Goal: Find specific page/section: Find specific page/section

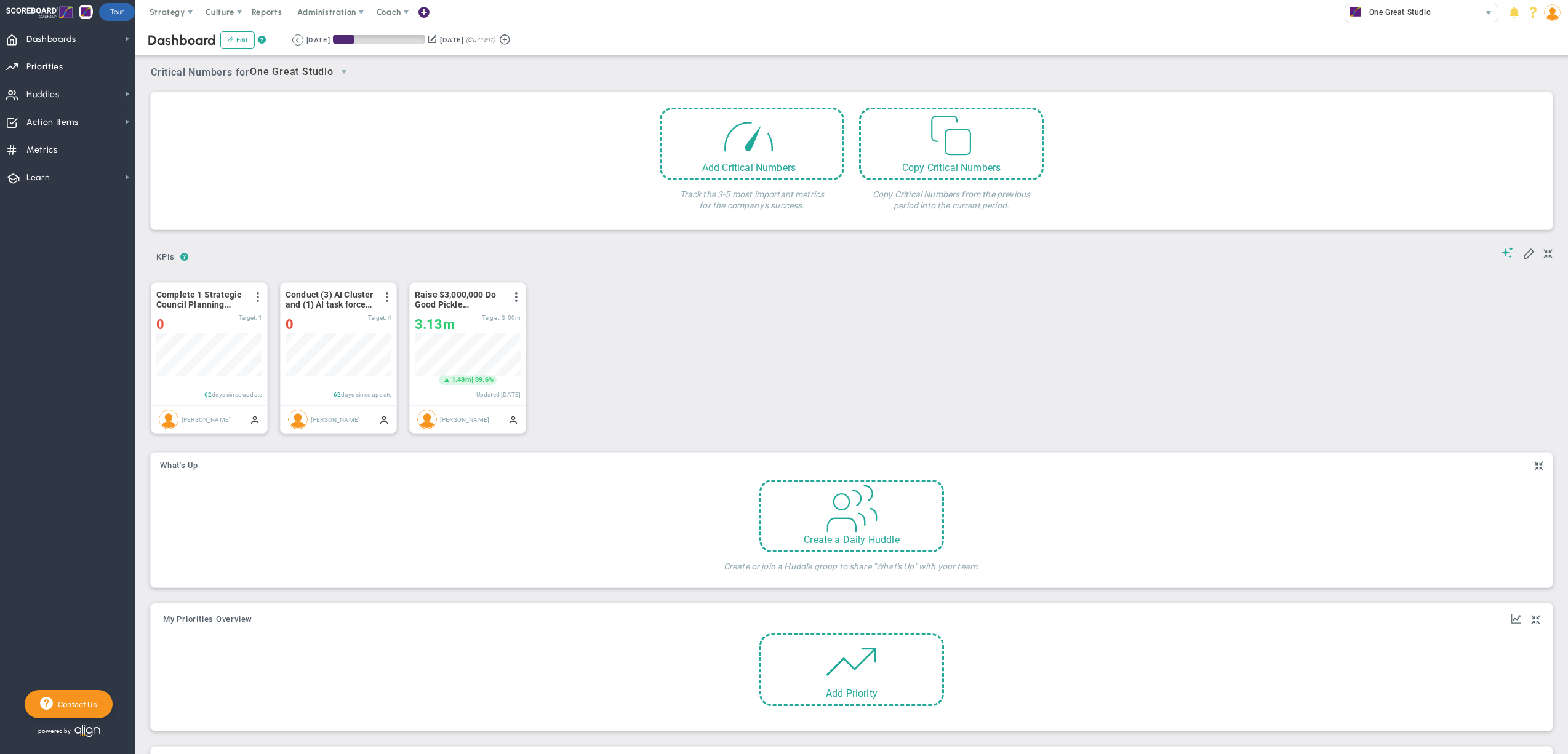
scroll to position [42, 105]
click at [303, 38] on button at bounding box center [298, 40] width 11 height 11
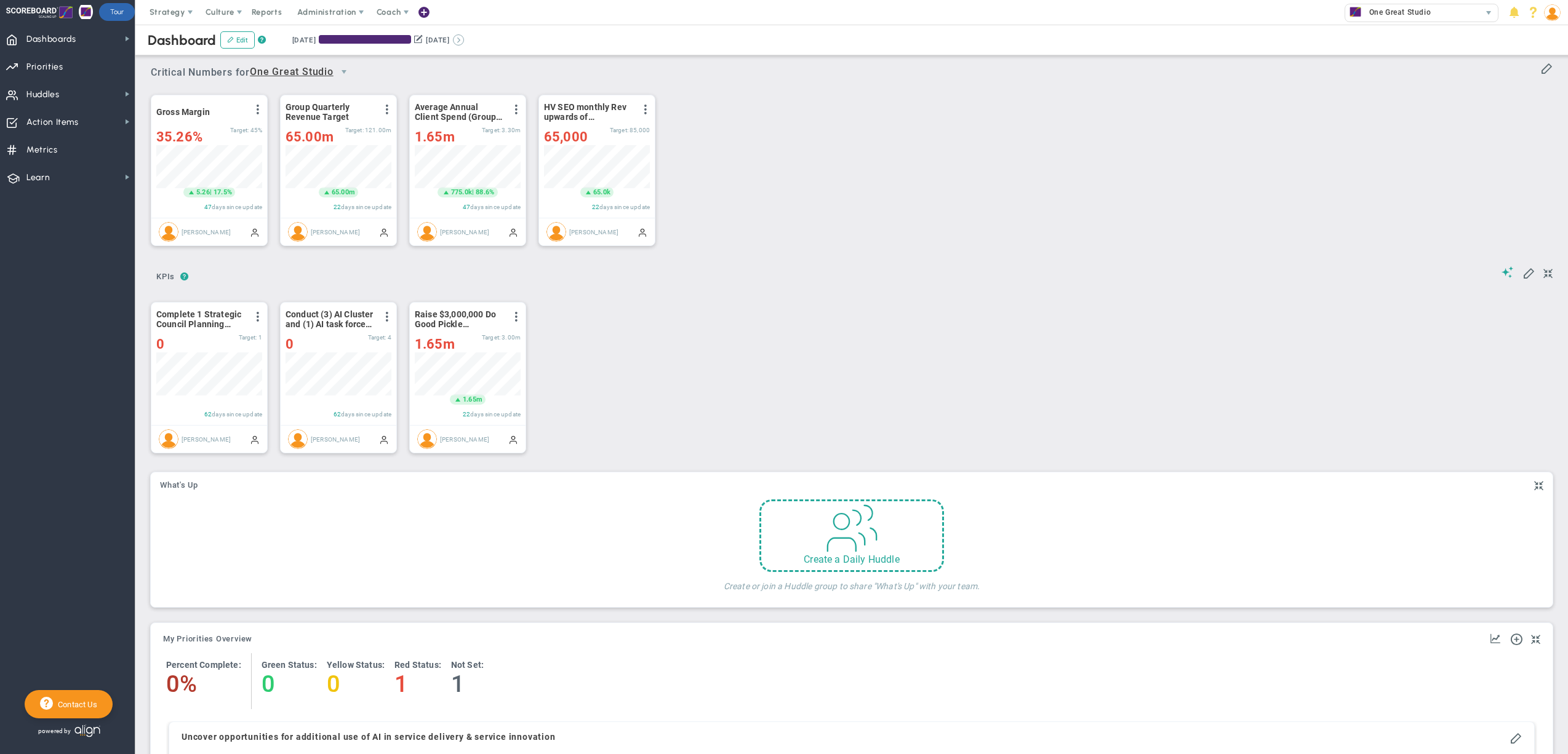
click at [464, 36] on button at bounding box center [458, 40] width 11 height 11
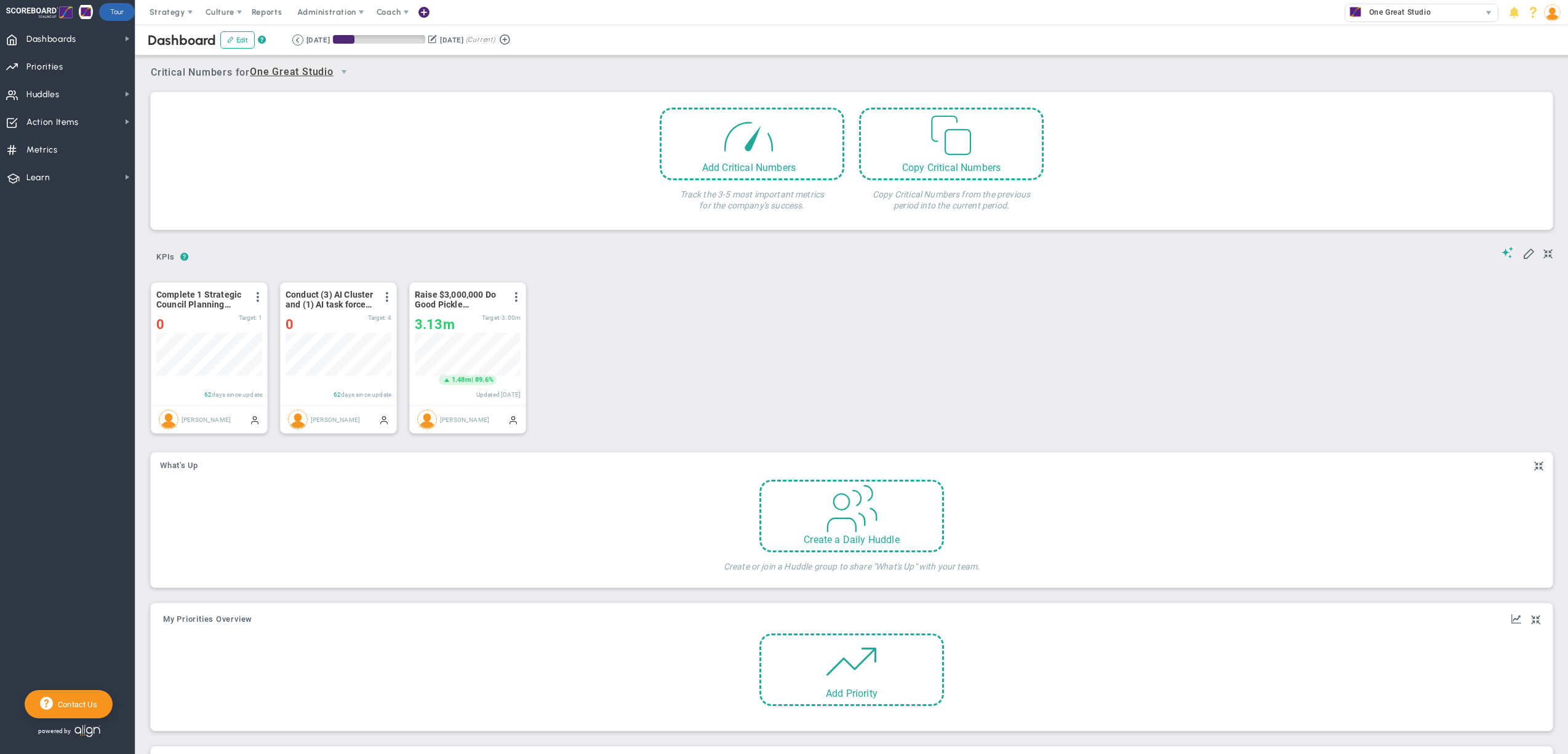
scroll to position [42, 105]
click at [153, 20] on span "Strategy" at bounding box center [168, 12] width 56 height 24
click at [200, 31] on span "One Page Strategic Plan" at bounding box center [207, 36] width 132 height 24
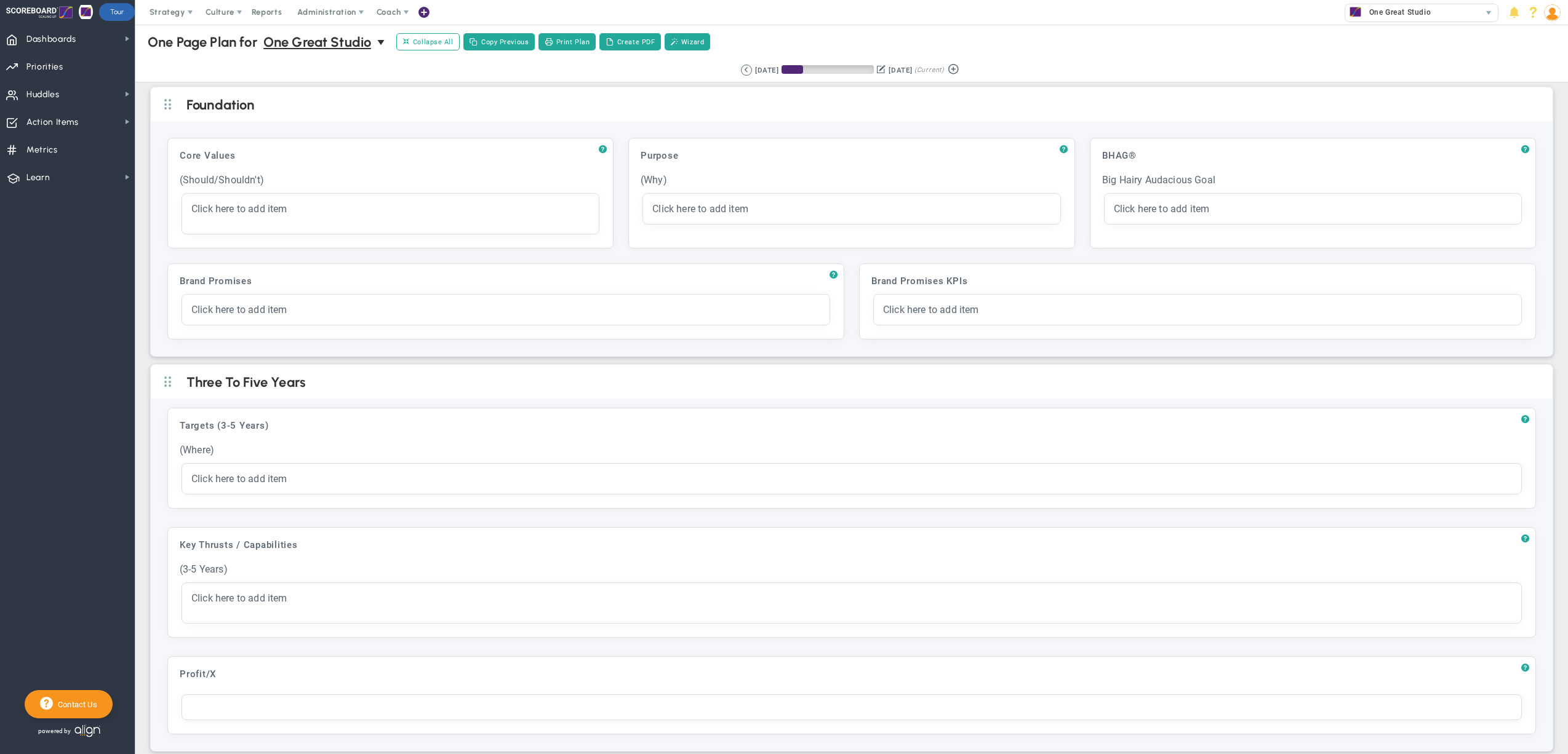
click at [848, 17] on div "Strategy One Page Strategic Plan Alignment Checklist 4D Vision Summary Function…" at bounding box center [784, 12] width 1568 height 24
click at [741, 69] on button at bounding box center [746, 70] width 11 height 11
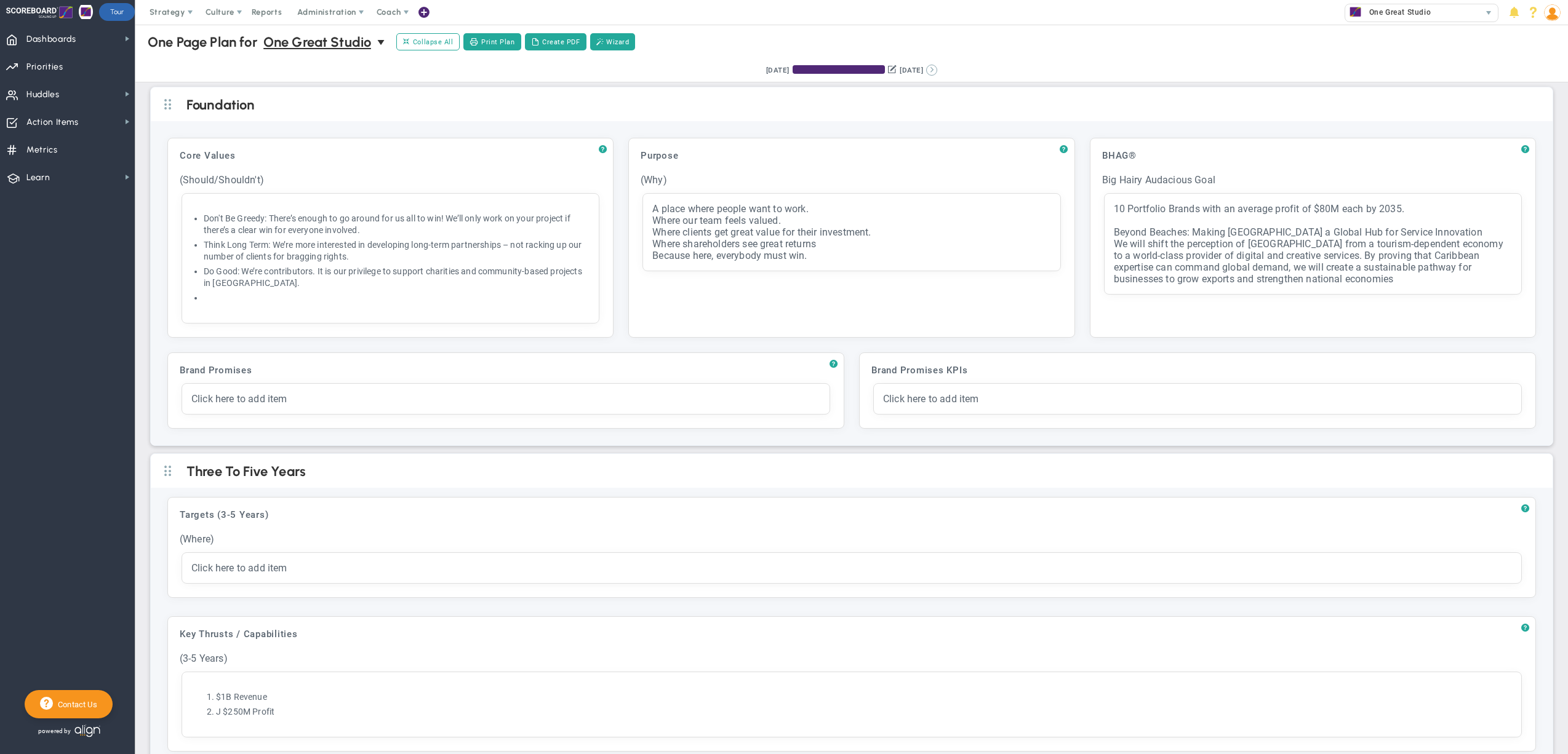
click at [938, 70] on button at bounding box center [932, 70] width 11 height 11
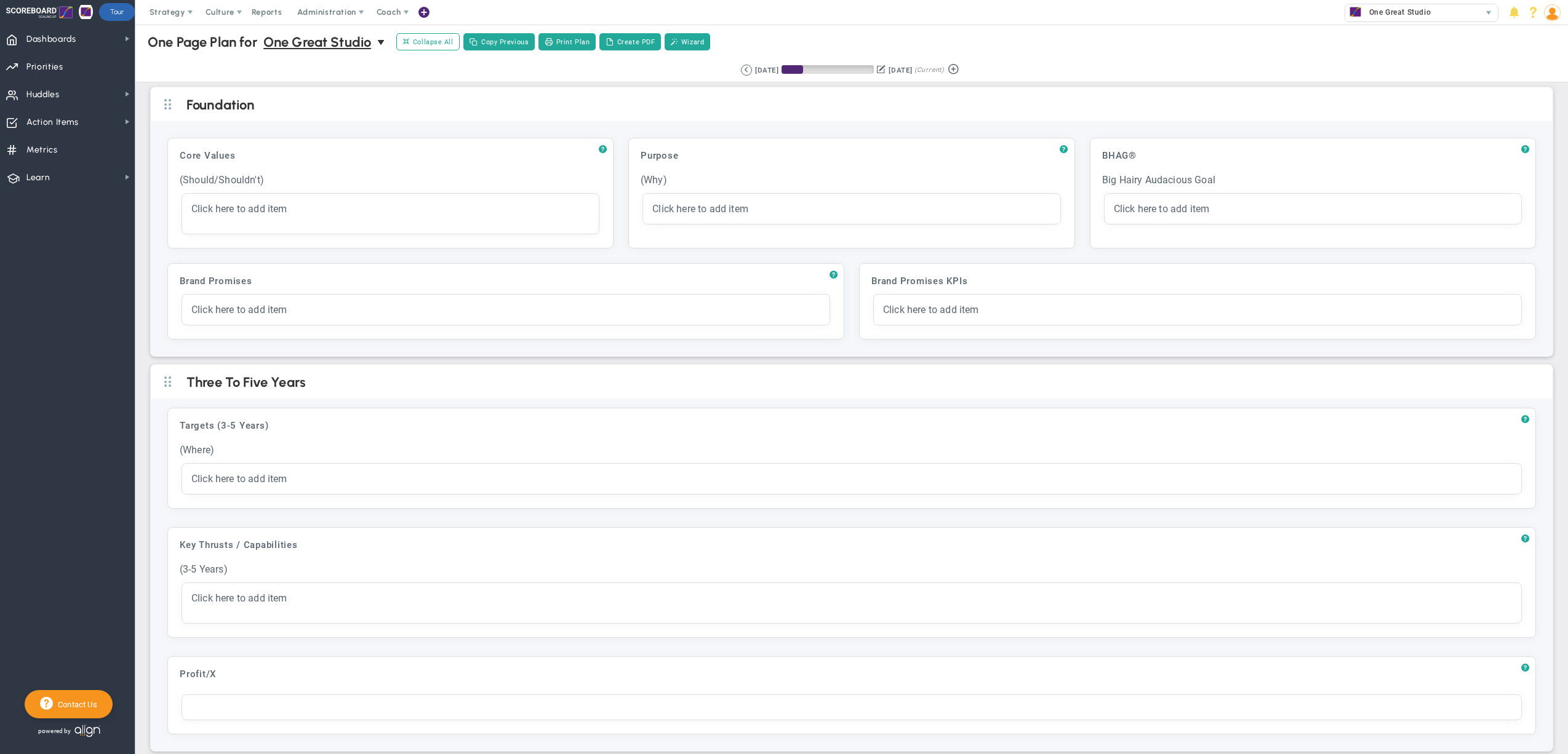
click at [1032, 28] on div "One Page Plan One Page Plan for One Great Studio 0 One Page Plan for One Great …" at bounding box center [851, 41] width 1458 height 35
click at [1032, 25] on div "One Page Plan One Page Plan for One Great Studio 0 One Page Plan for One Great …" at bounding box center [851, 41] width 1458 height 35
click at [930, 16] on div "Strategy One Page Strategic Plan Alignment Checklist 4D Vision Summary Function…" at bounding box center [784, 12] width 1568 height 24
click at [929, 15] on div "Strategy One Page Strategic Plan Alignment Checklist 4D Vision Summary Function…" at bounding box center [784, 12] width 1568 height 24
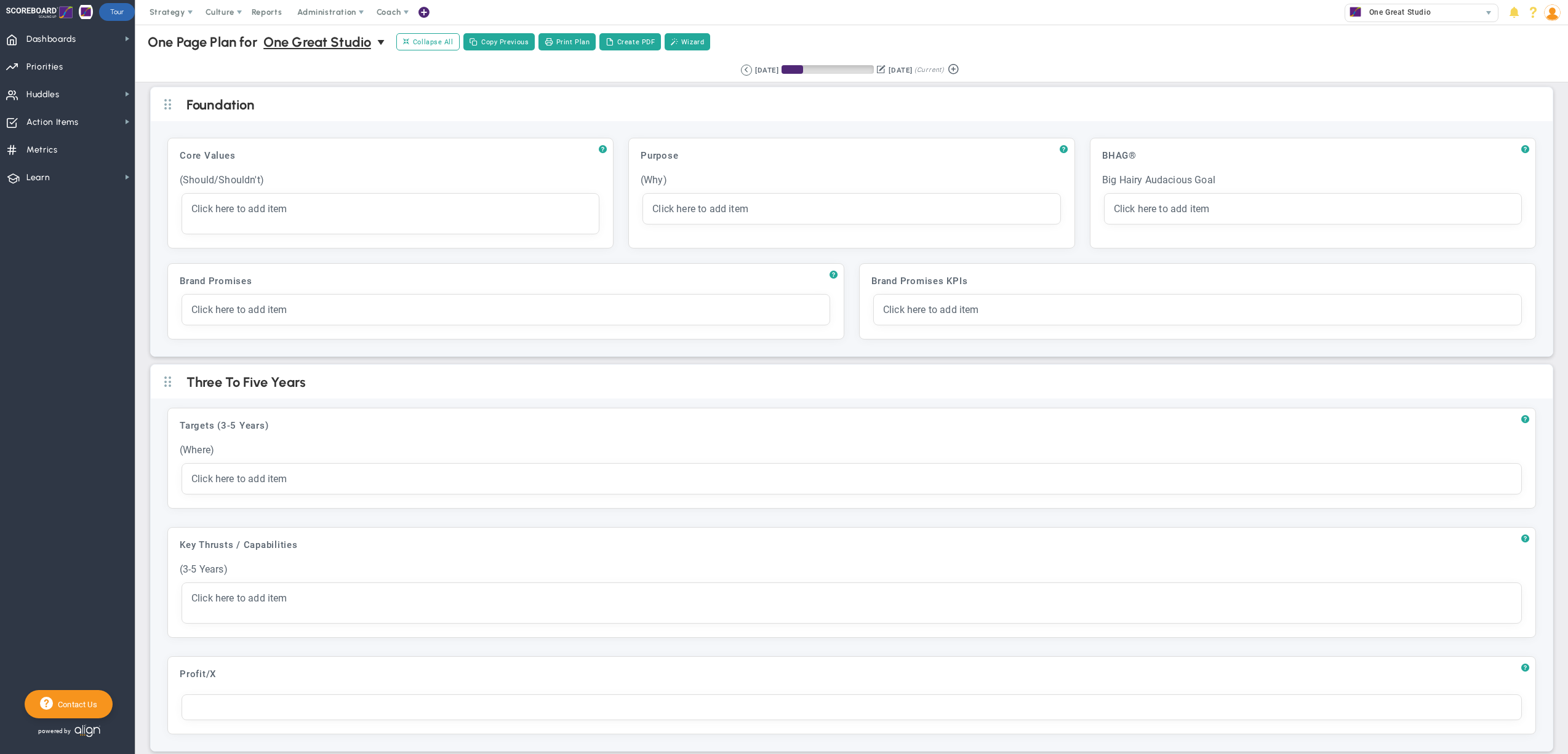
click at [929, 15] on div "Strategy One Page Strategic Plan Alignment Checklist 4D Vision Summary Function…" at bounding box center [784, 12] width 1568 height 24
click at [948, 23] on div "Strategy One Page Strategic Plan Alignment Checklist 4D Vision Summary Function…" at bounding box center [784, 12] width 1568 height 24
click at [902, 33] on div "One Page Plan One Page Plan for One Great Studio 0 One Page Plan for One Great …" at bounding box center [851, 41] width 1458 height 35
click at [1053, 27] on div "One Page Plan One Page Plan for One Great Studio 0 One Page Plan for One Great …" at bounding box center [851, 41] width 1458 height 35
click at [45, 67] on span "Priorities" at bounding box center [45, 67] width 37 height 26
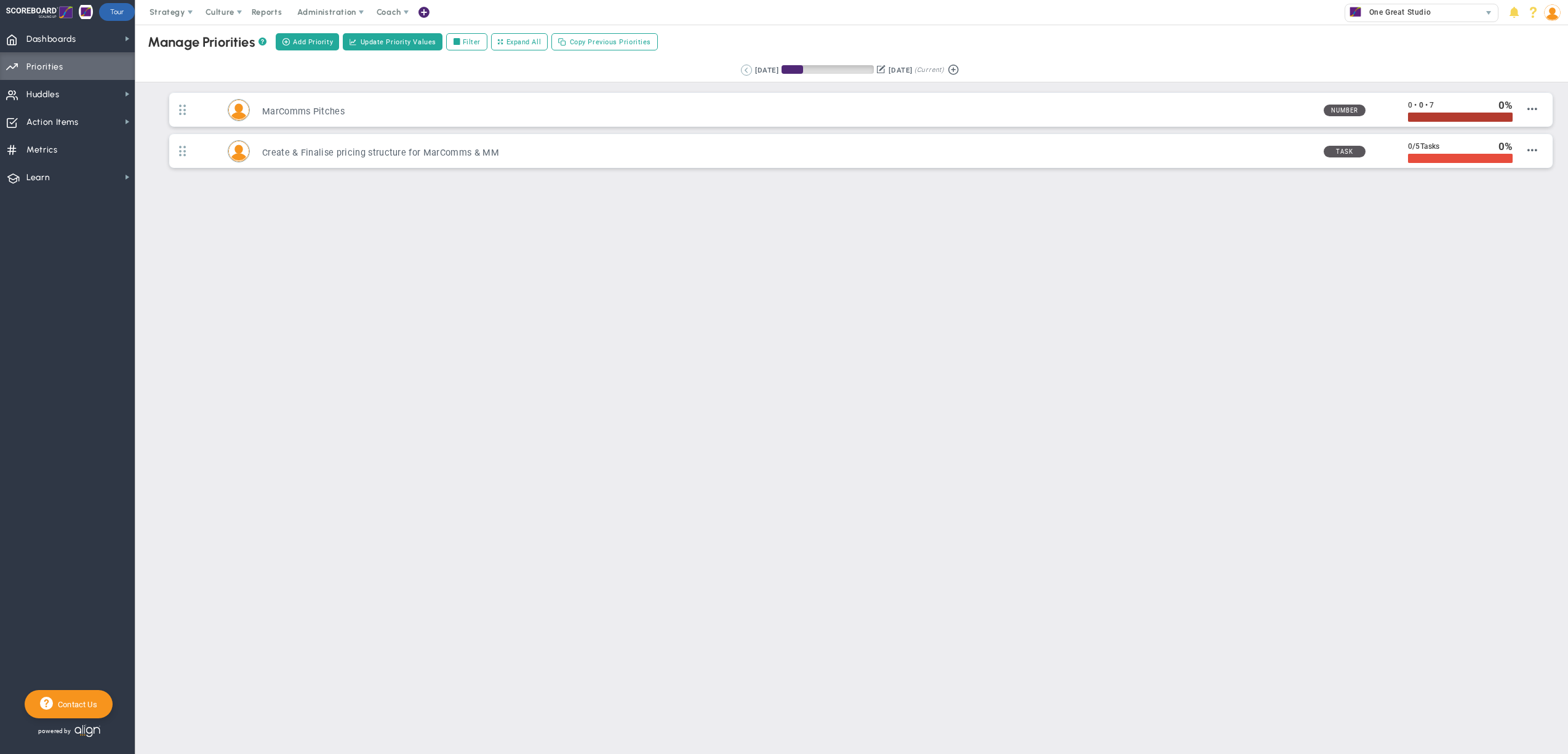
click at [741, 74] on button at bounding box center [746, 70] width 11 height 11
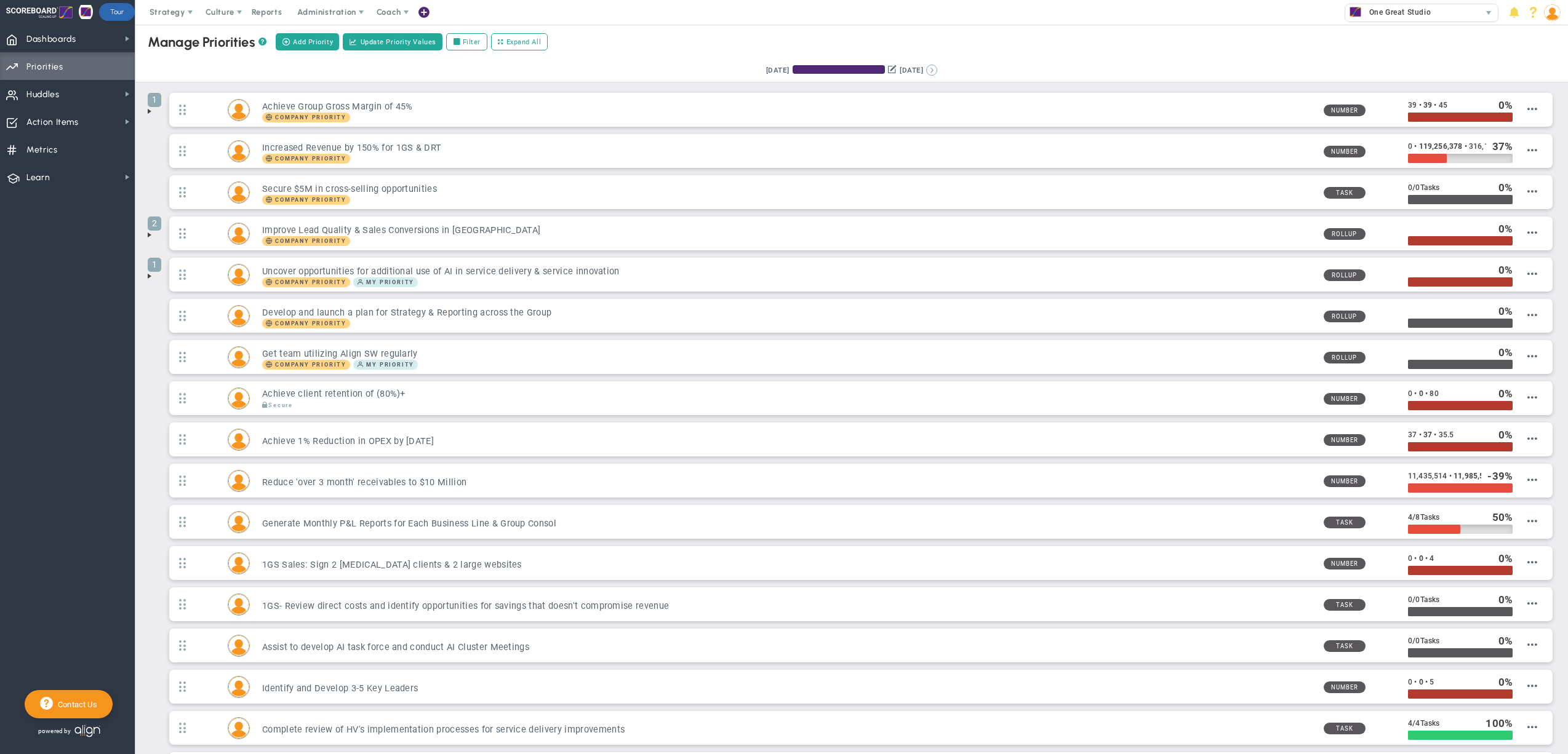
click at [938, 70] on button at bounding box center [932, 70] width 11 height 11
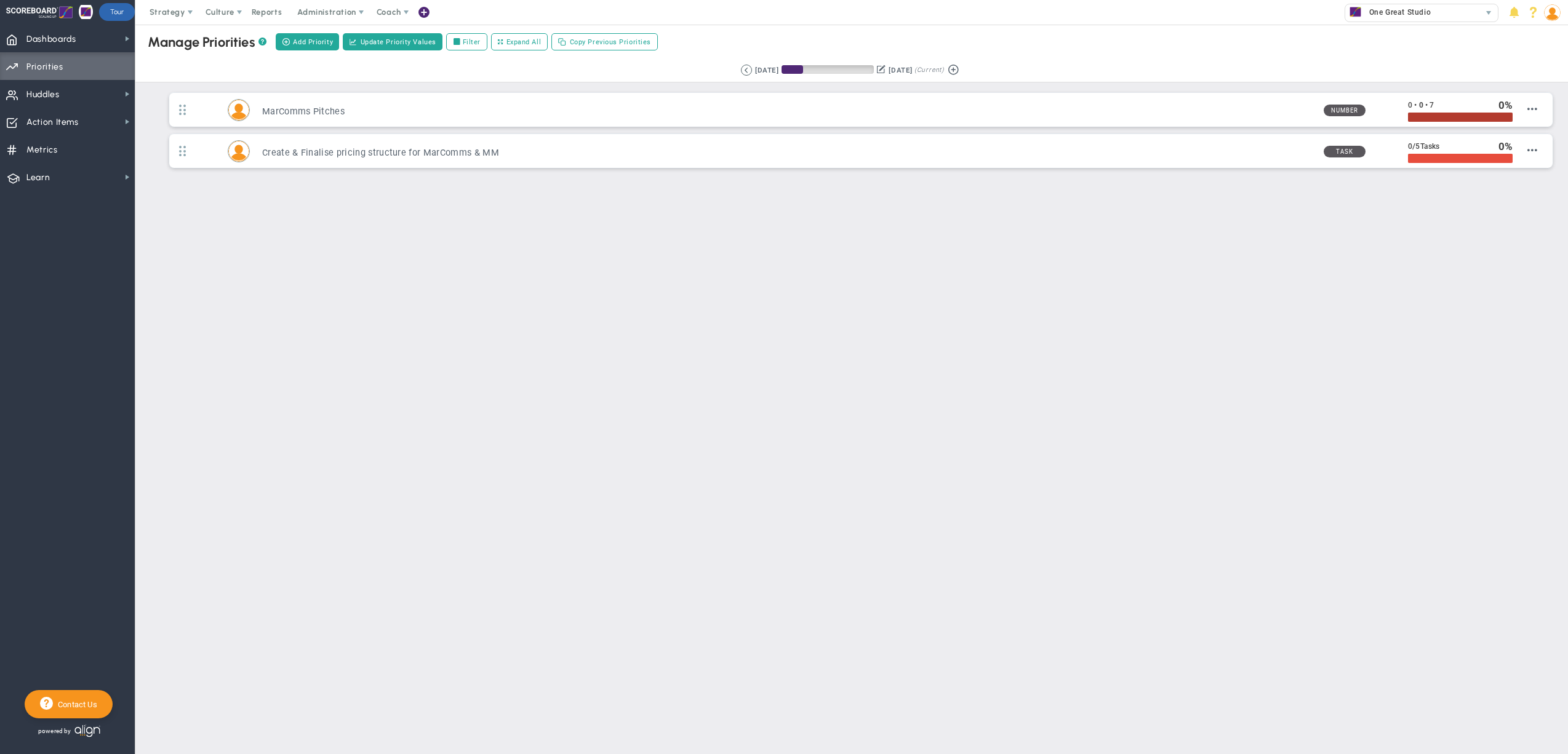
click at [1010, 49] on div "Manage OKRs ? Manage Priorities ? Manage Projects ? Create Project Add Priority…" at bounding box center [851, 41] width 1458 height 34
